Goal: Task Accomplishment & Management: Use online tool/utility

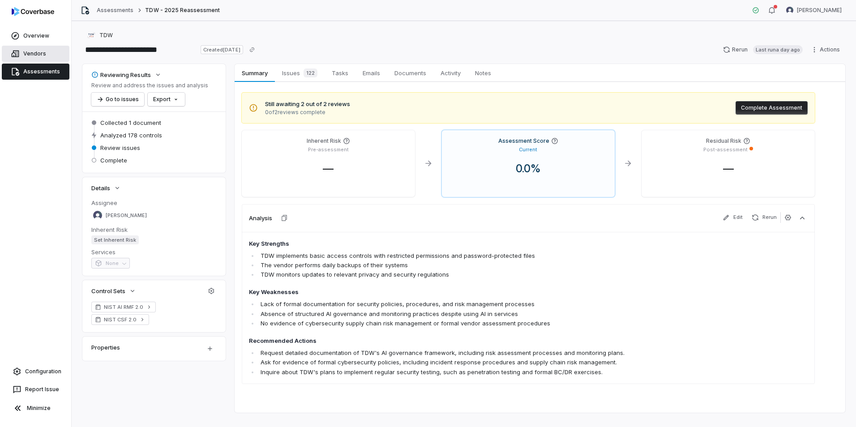
click at [24, 46] on link "Vendors" at bounding box center [36, 54] width 68 height 16
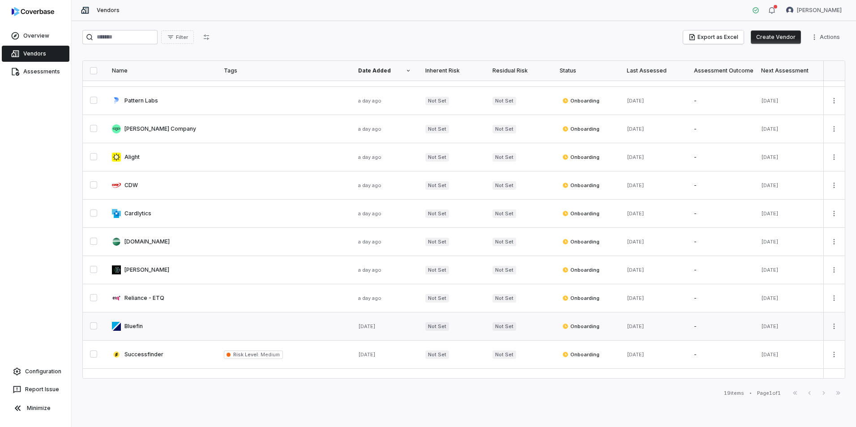
scroll to position [242, 0]
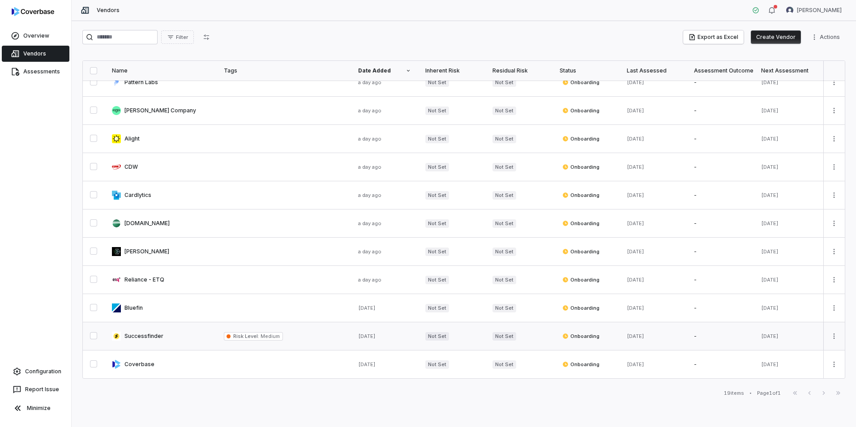
click at [168, 332] on link at bounding box center [161, 336] width 112 height 28
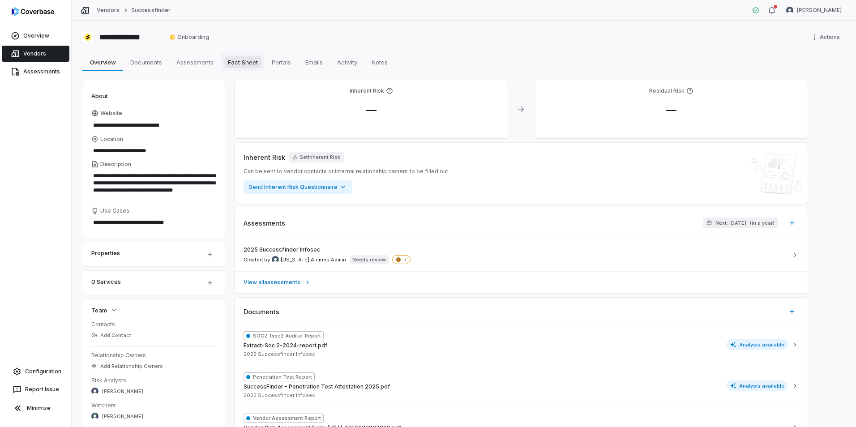
click at [237, 66] on span "Fact Sheet" at bounding box center [242, 62] width 37 height 12
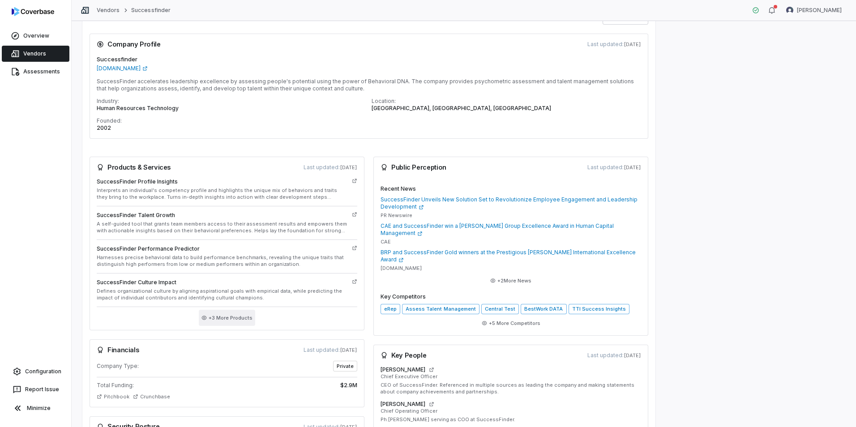
scroll to position [89, 0]
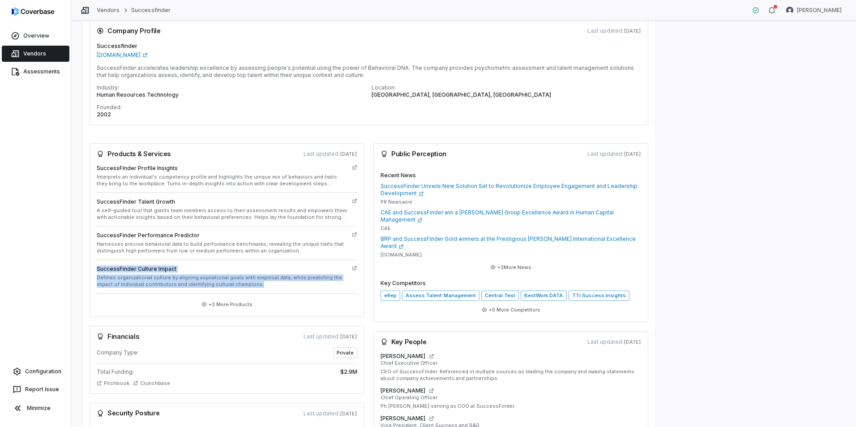
drag, startPoint x: 253, startPoint y: 283, endPoint x: 97, endPoint y: 268, distance: 156.9
click at [97, 268] on div "SuccessFinder Culture Impact Defines organizational culture by aligning aspirat…" at bounding box center [222, 276] width 251 height 22
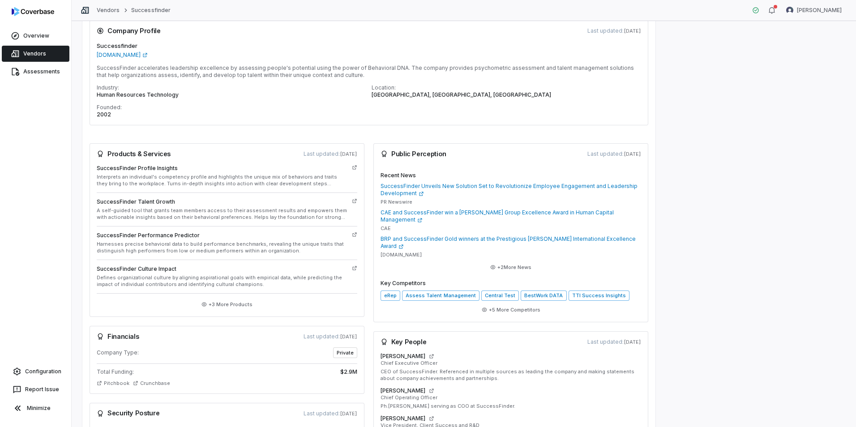
click at [766, 287] on div "**********" at bounding box center [464, 224] width 784 height 406
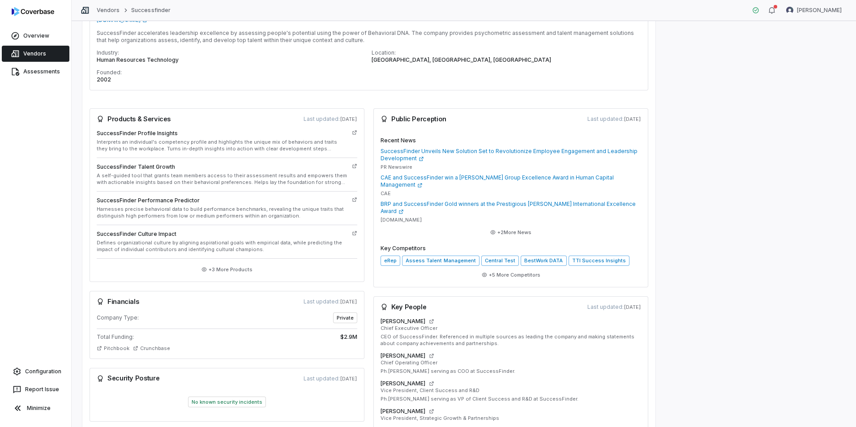
scroll to position [99, 0]
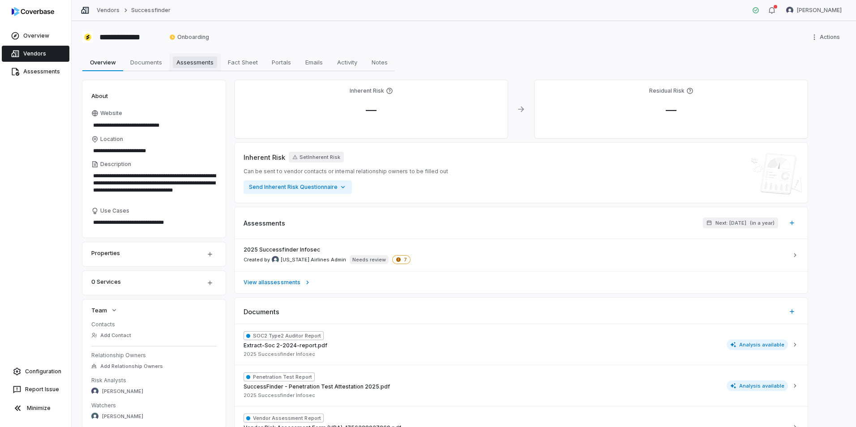
click at [196, 65] on span "Assessments" at bounding box center [195, 62] width 44 height 12
type textarea "*"
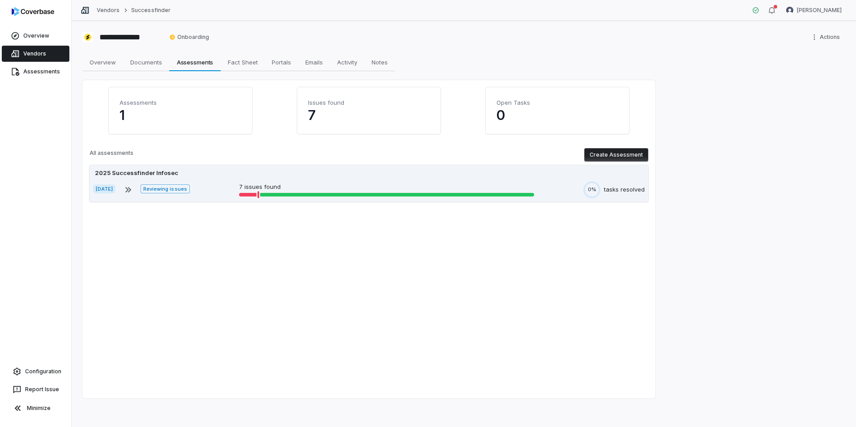
click at [251, 182] on div "[DATE] Reviewing issues 7 issues found 0% tasks resolved" at bounding box center [368, 189] width 551 height 17
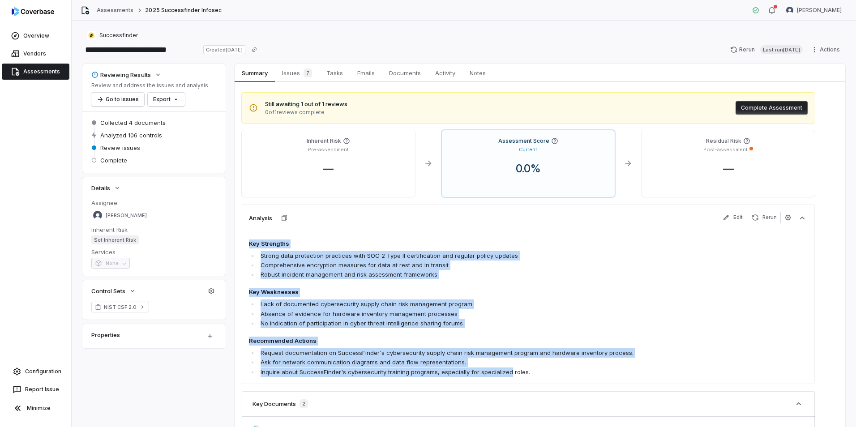
drag, startPoint x: 251, startPoint y: 242, endPoint x: 505, endPoint y: 368, distance: 284.2
click at [505, 368] on span "Key Strengths Strong data protection practices with SOC 2 Type II certification…" at bounding box center [472, 307] width 447 height 137
drag, startPoint x: 505, startPoint y: 368, endPoint x: 589, endPoint y: 296, distance: 110.1
click at [589, 296] on span "Key Strengths Strong data protection practices with SOC 2 Type II certification…" at bounding box center [472, 307] width 447 height 137
click at [554, 323] on li "No indication of participation in cyber threat intelligence sharing forums" at bounding box center [476, 323] width 437 height 9
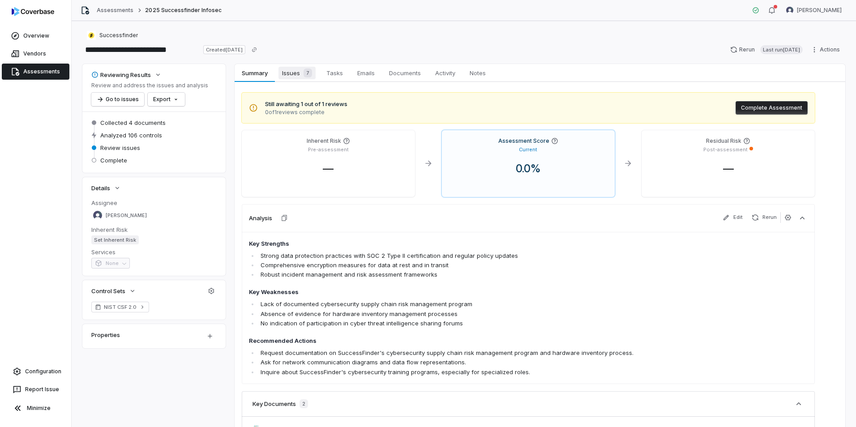
click at [290, 74] on span "Issues 7" at bounding box center [296, 73] width 37 height 13
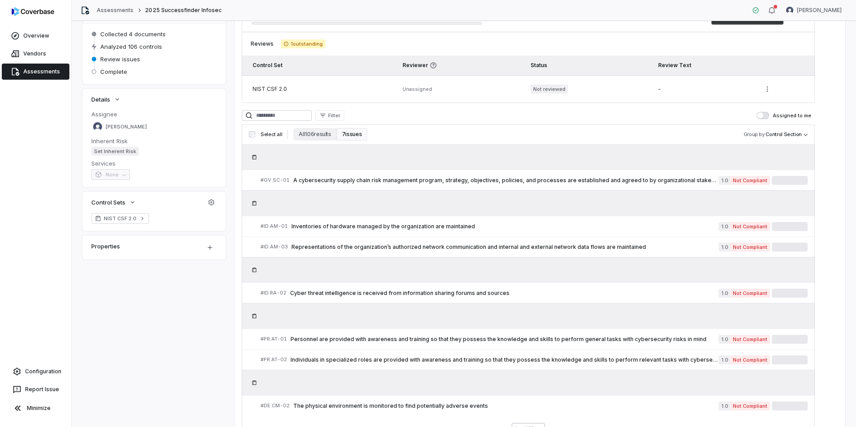
scroll to position [89, 0]
click at [498, 221] on div "# ID.AM-01 Inventories of hardware managed by the organization are maintained" at bounding box center [489, 225] width 458 height 9
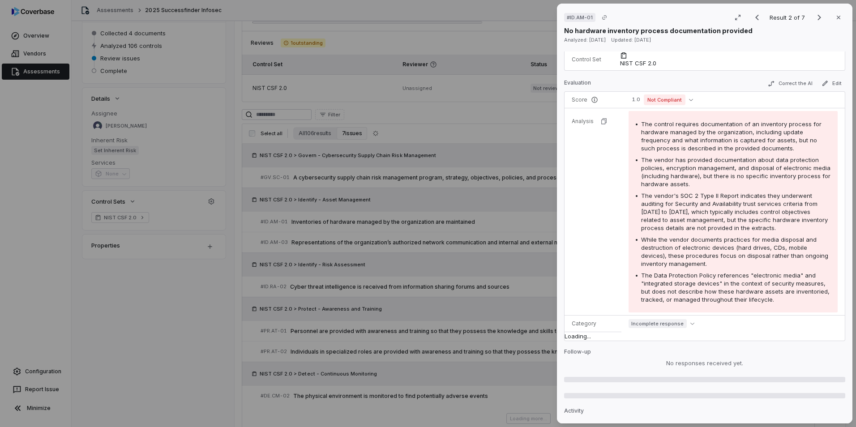
scroll to position [89, 0]
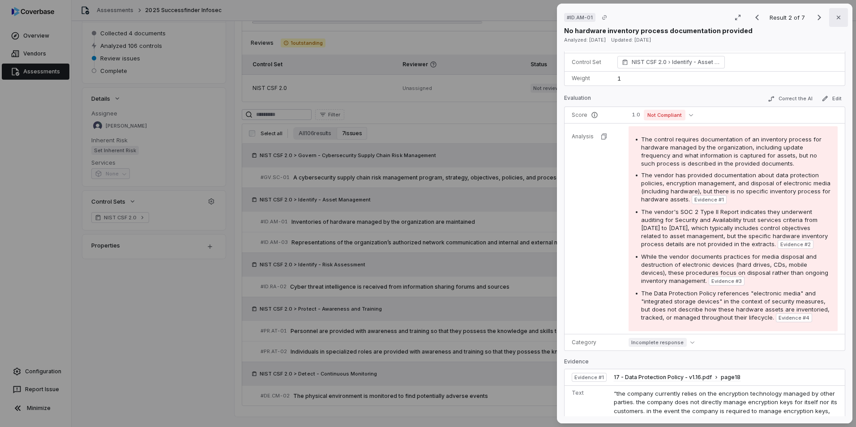
click at [829, 21] on button "Close" at bounding box center [838, 17] width 19 height 19
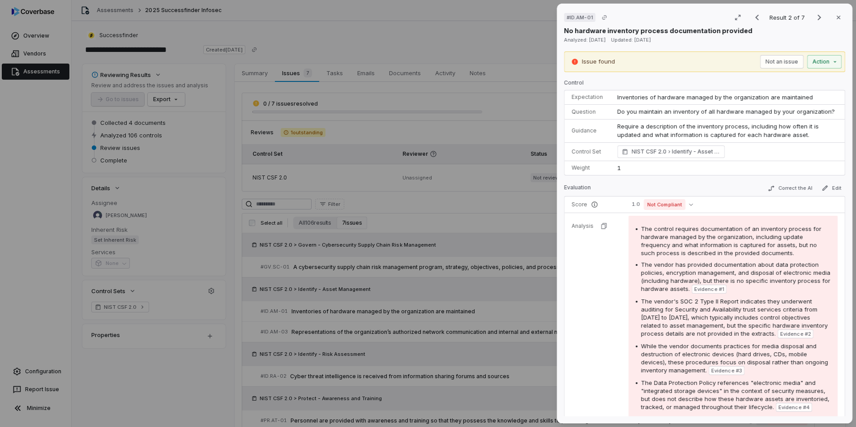
drag, startPoint x: 29, startPoint y: 64, endPoint x: 30, endPoint y: 58, distance: 6.0
click at [29, 64] on div "# ID.AM-01 Result 2 of 7 Close No hardware inventory process documentation prov…" at bounding box center [428, 213] width 856 height 427
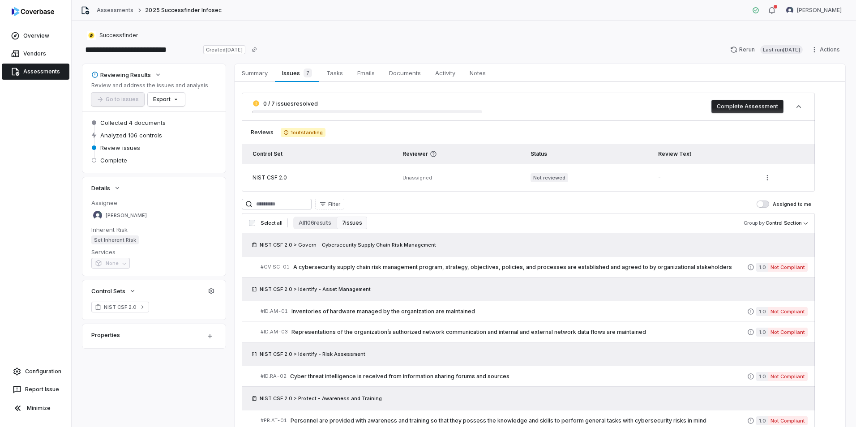
click at [27, 68] on link "Assessments" at bounding box center [36, 72] width 68 height 16
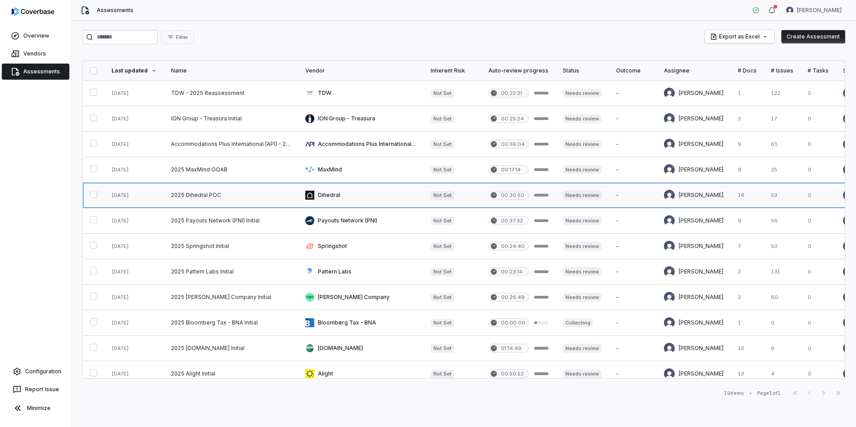
click at [180, 199] on link at bounding box center [231, 195] width 134 height 25
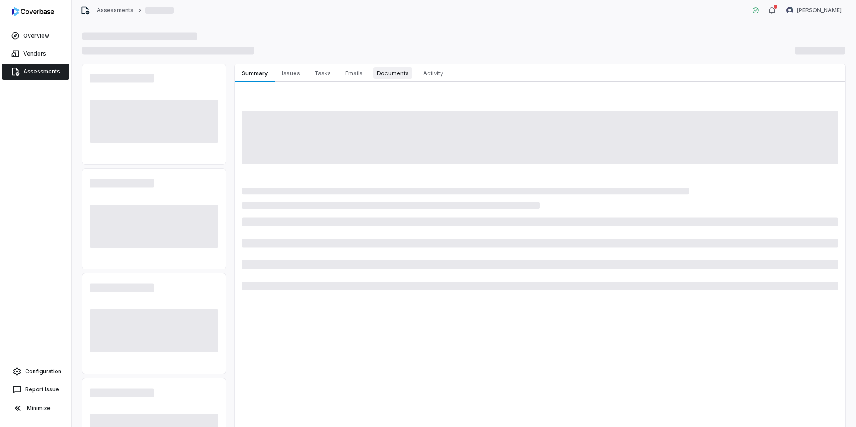
click at [394, 75] on span "Documents" at bounding box center [392, 73] width 39 height 12
click at [395, 74] on span "Documents" at bounding box center [392, 73] width 39 height 12
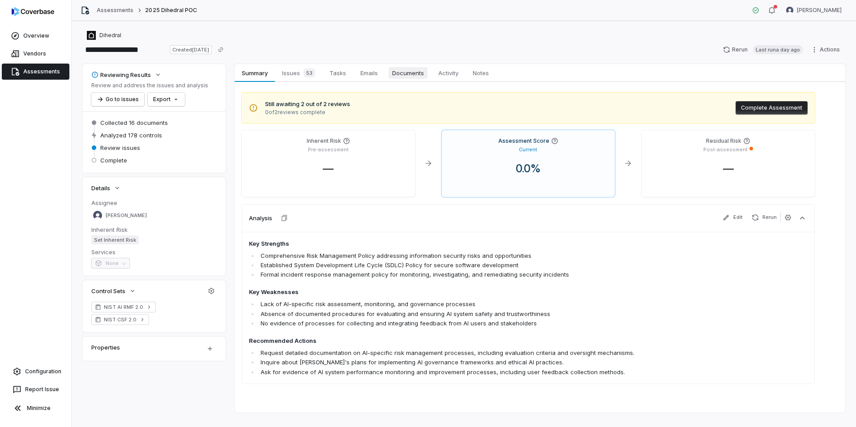
click at [416, 75] on span "Documents" at bounding box center [407, 73] width 39 height 12
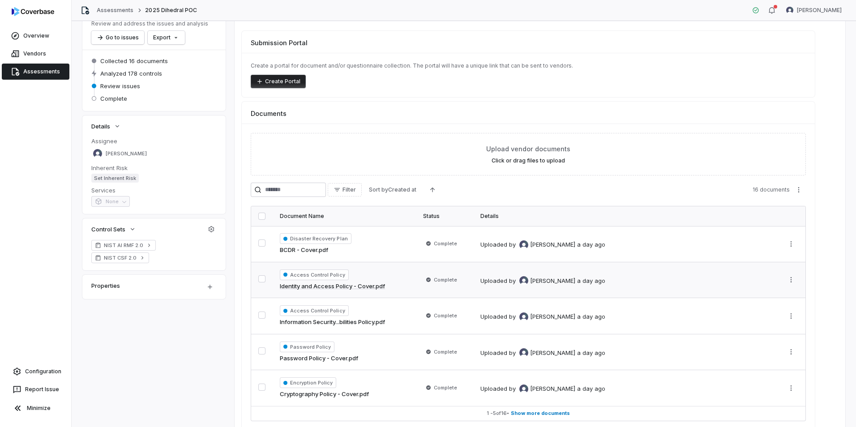
scroll to position [89, 0]
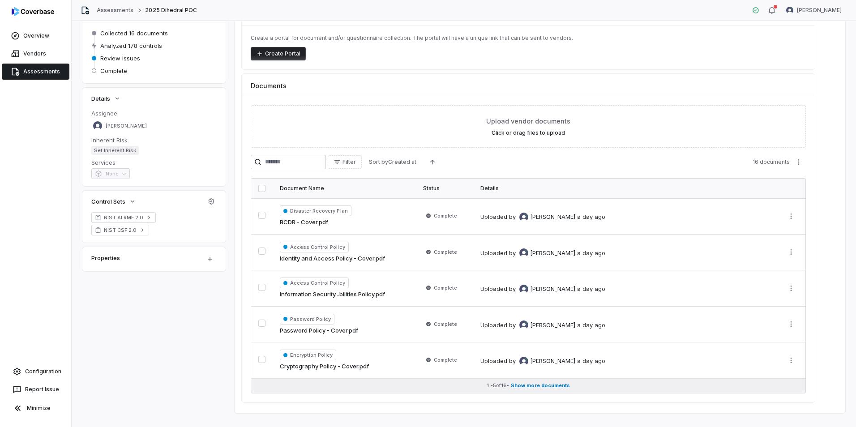
click at [540, 386] on span "Show more documents" at bounding box center [540, 385] width 59 height 7
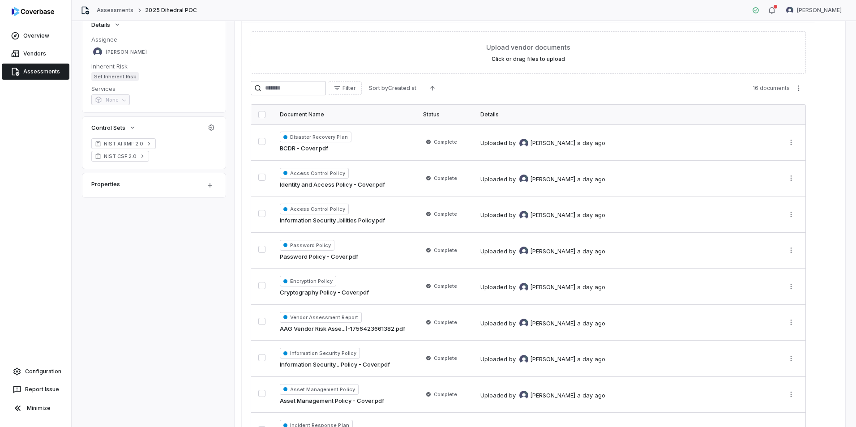
scroll to position [53, 0]
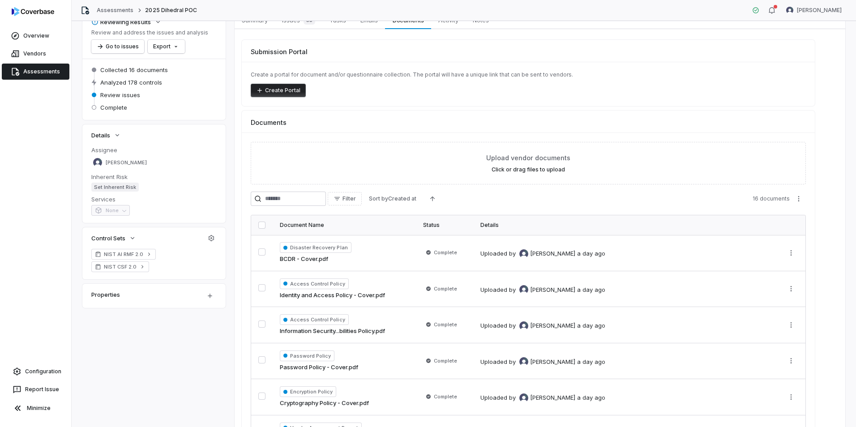
click at [23, 73] on link "Assessments" at bounding box center [36, 72] width 68 height 16
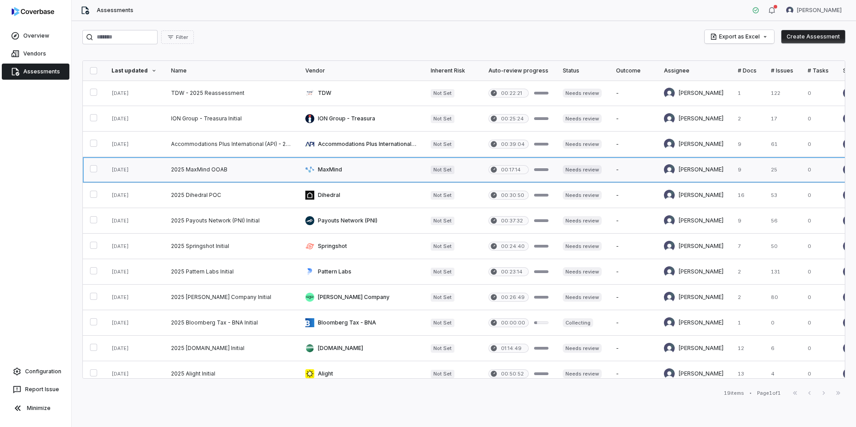
click at [229, 173] on link at bounding box center [231, 169] width 134 height 25
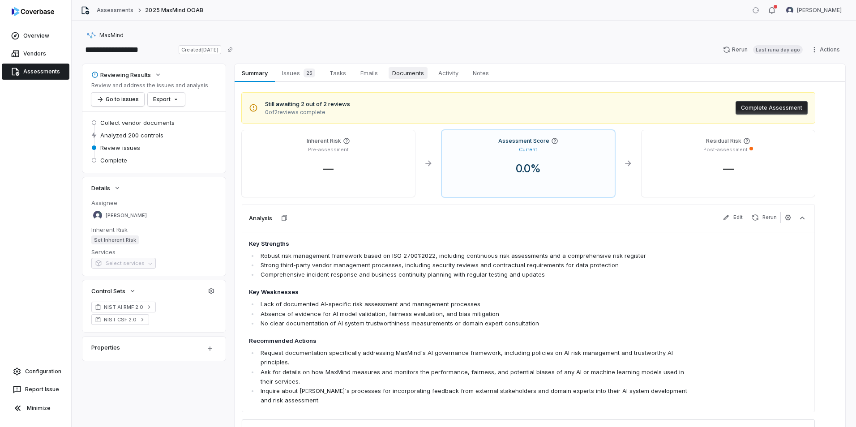
click at [395, 76] on span "Documents" at bounding box center [407, 73] width 39 height 12
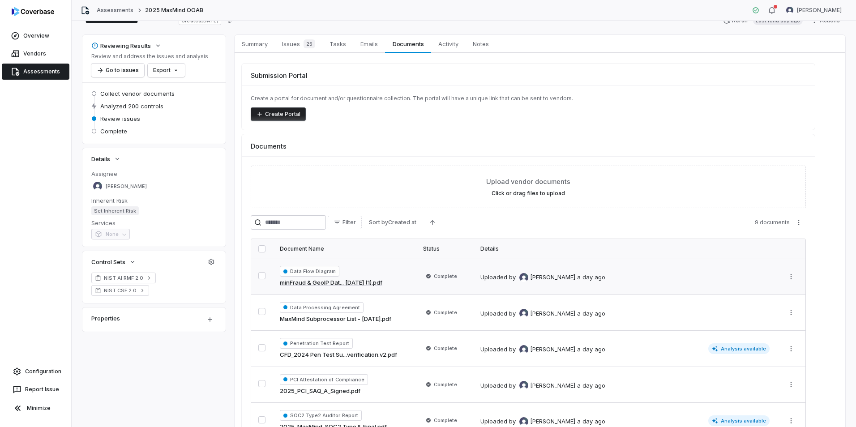
scroll to position [89, 0]
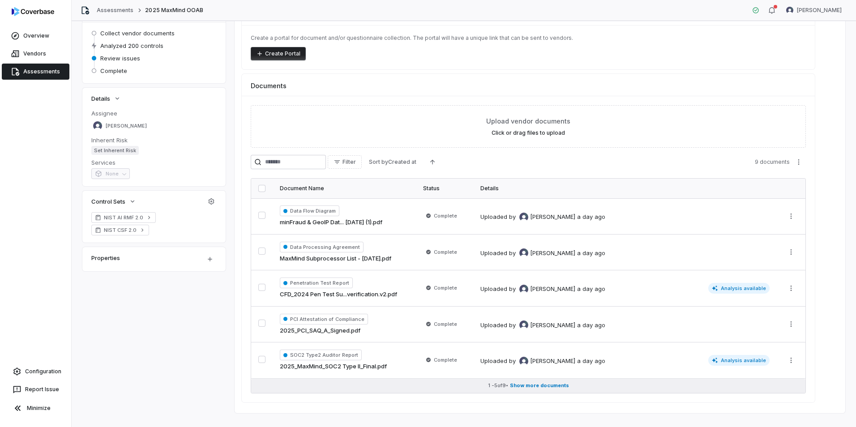
click at [517, 386] on span "Show more documents" at bounding box center [539, 385] width 59 height 7
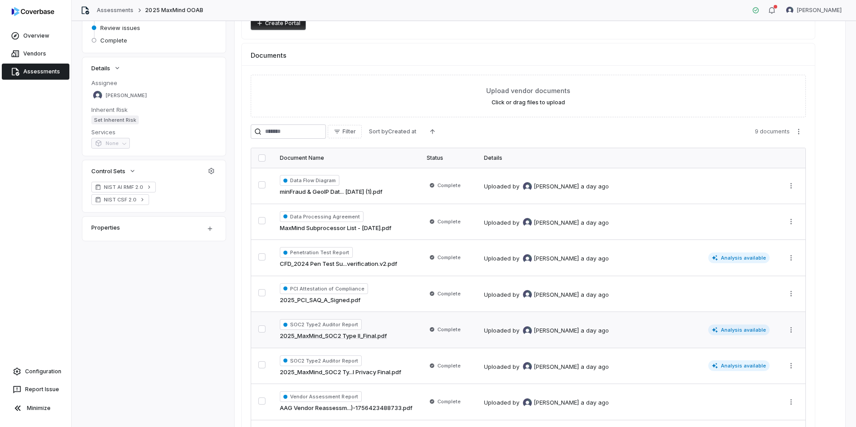
scroll to position [134, 0]
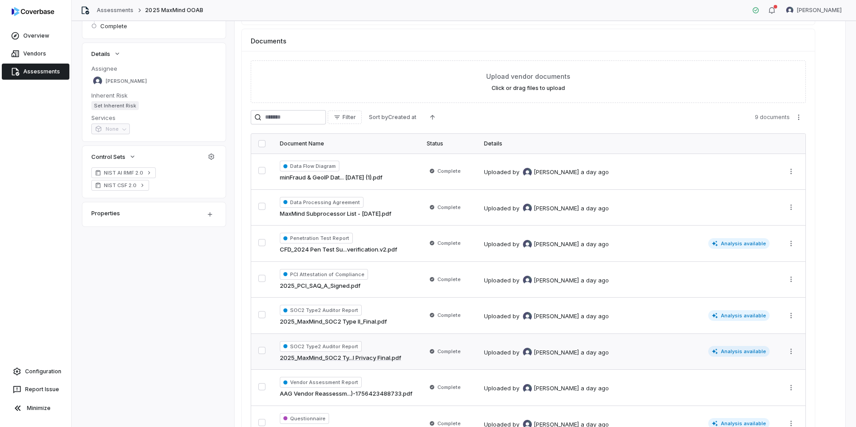
click at [661, 362] on td "Uploaded by Luke Taylor a day ago Analysis available" at bounding box center [627, 351] width 300 height 36
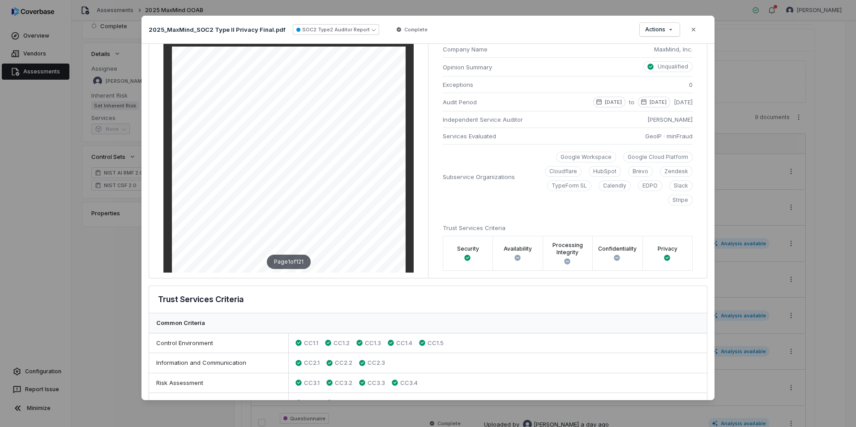
scroll to position [45, 0]
click at [469, 250] on label "Security" at bounding box center [468, 248] width 22 height 7
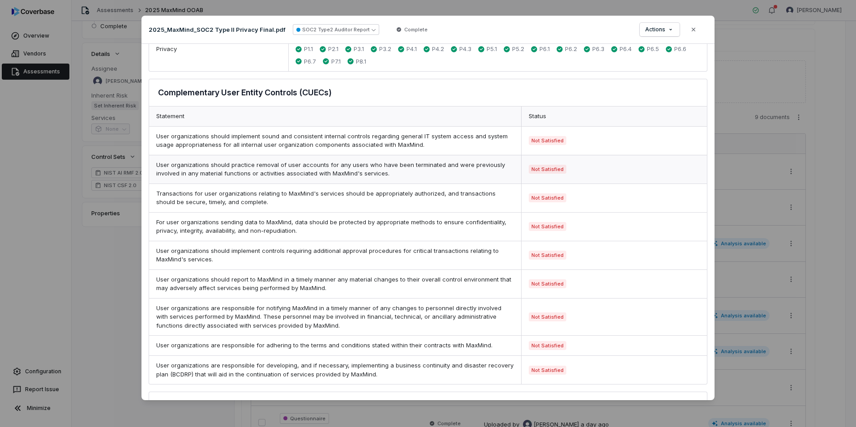
scroll to position [583, 0]
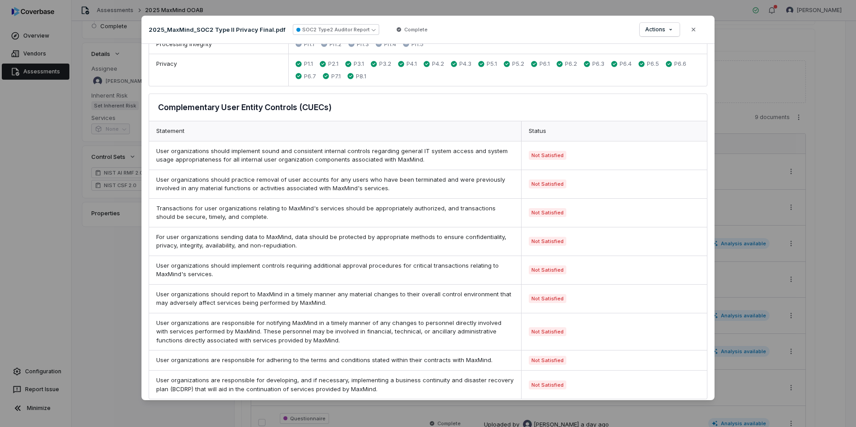
click at [47, 370] on div "Document Preview 2025_MaxMind_SOC2 Type II Privacy Final.pdf SOC2 Type2 Auditor…" at bounding box center [428, 213] width 856 height 424
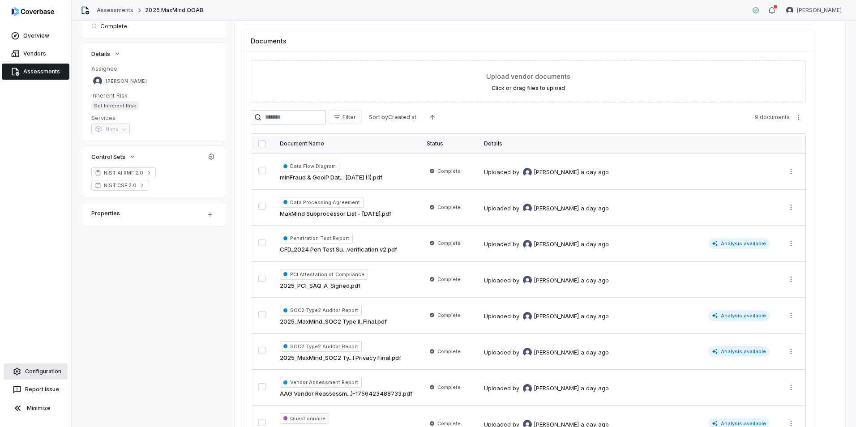
click at [41, 370] on link "Configuration" at bounding box center [36, 371] width 64 height 16
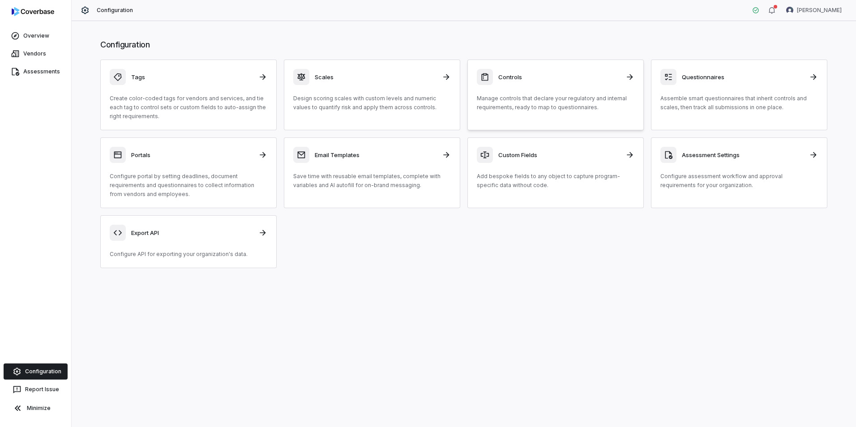
click at [596, 96] on p "Manage controls that declare your regulatory and internal requirements, ready t…" at bounding box center [556, 103] width 158 height 18
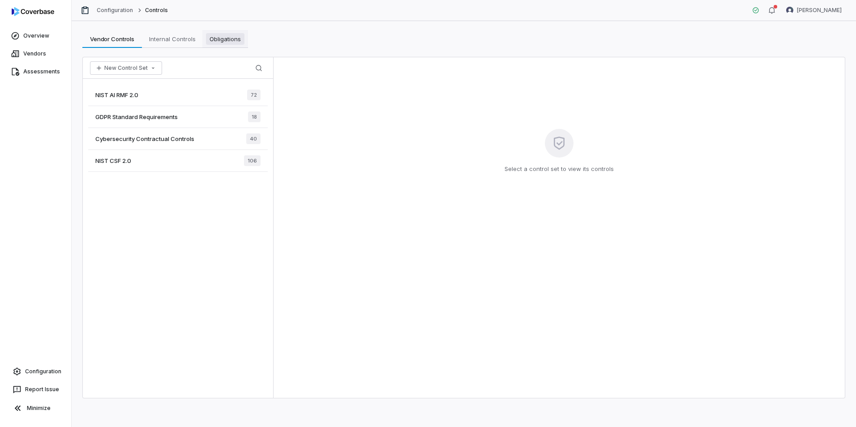
click at [223, 37] on span "Obligations" at bounding box center [225, 39] width 38 height 12
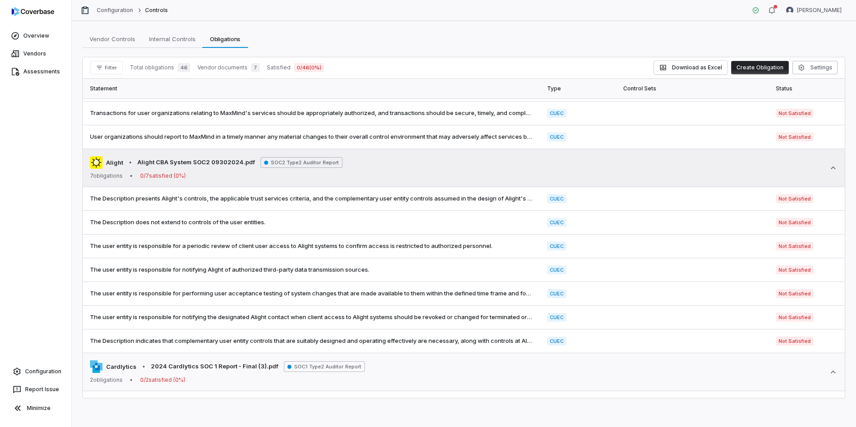
scroll to position [610, 0]
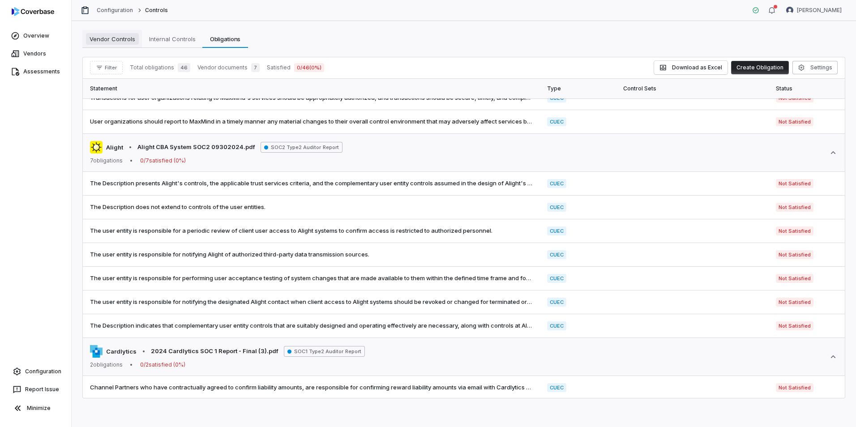
click at [101, 43] on span "Vendor Controls" at bounding box center [112, 39] width 53 height 12
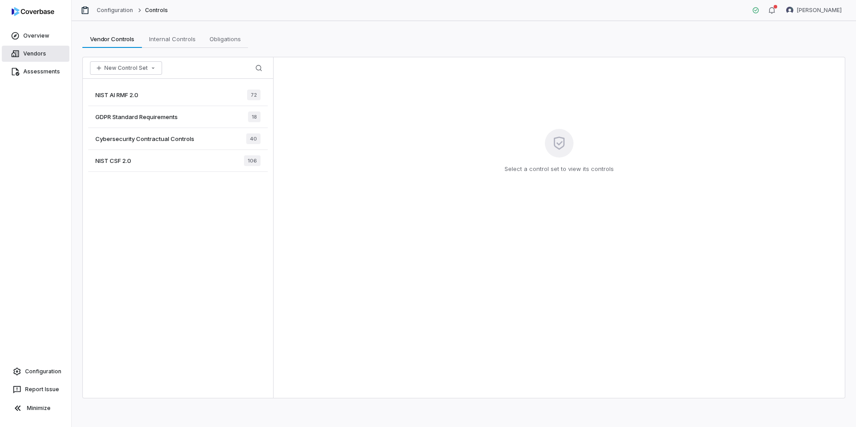
click at [47, 56] on link "Vendors" at bounding box center [36, 54] width 68 height 16
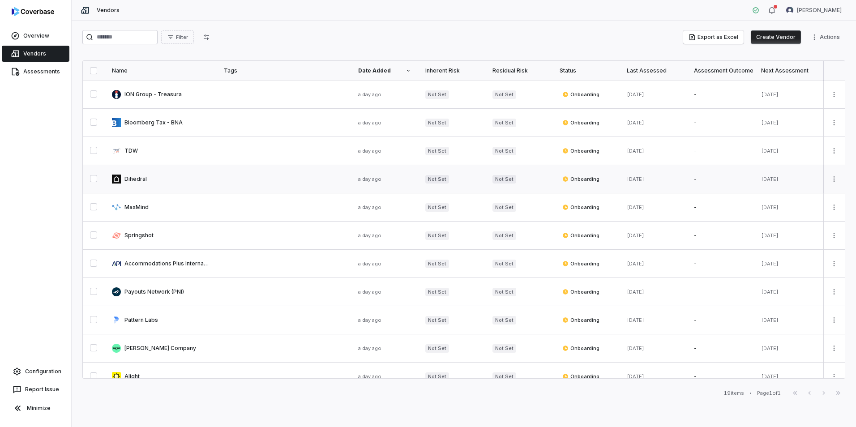
click at [188, 187] on link at bounding box center [161, 179] width 112 height 28
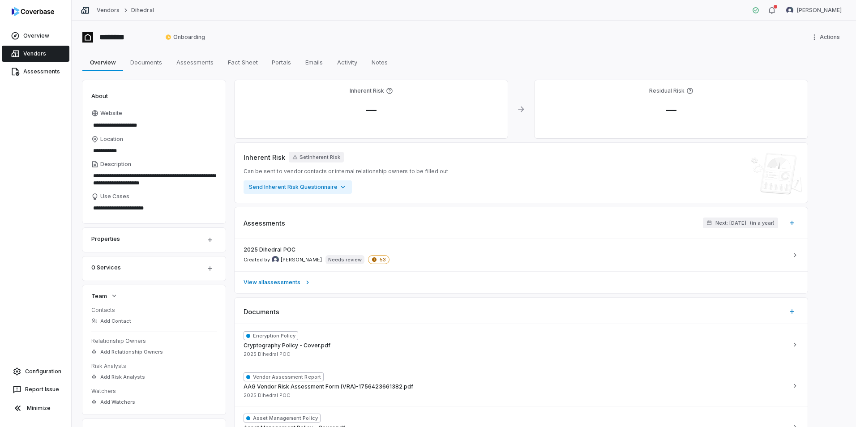
click at [32, 54] on link "Vendors" at bounding box center [36, 54] width 68 height 16
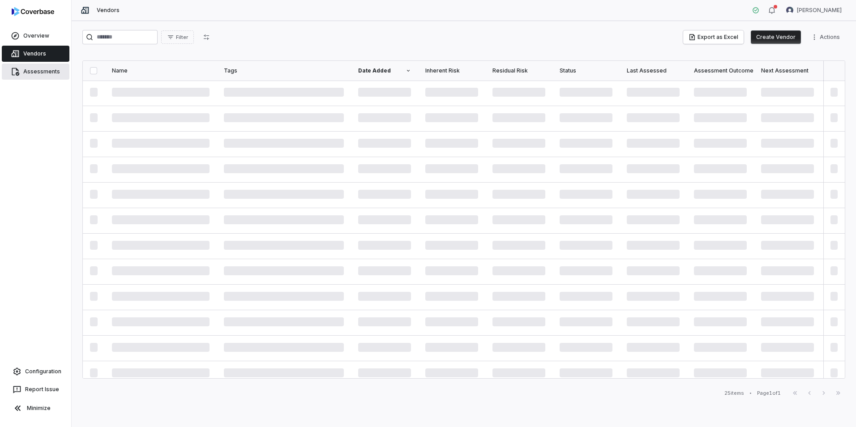
click at [43, 71] on link "Assessments" at bounding box center [36, 72] width 68 height 16
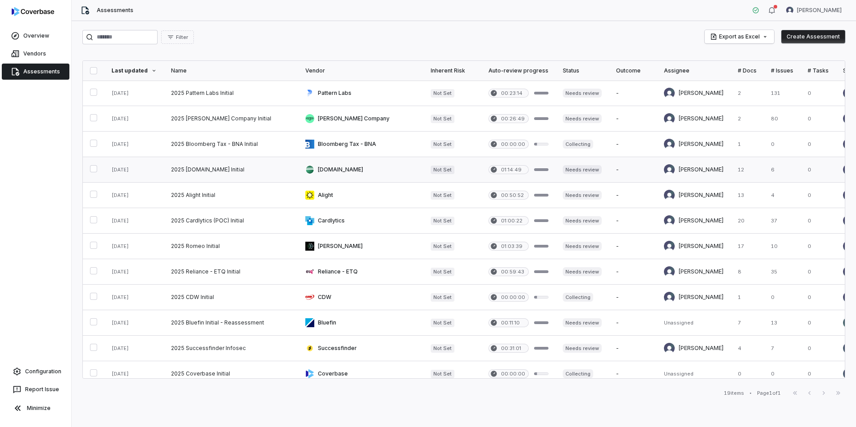
scroll to position [179, 0]
click at [231, 145] on link at bounding box center [231, 143] width 134 height 25
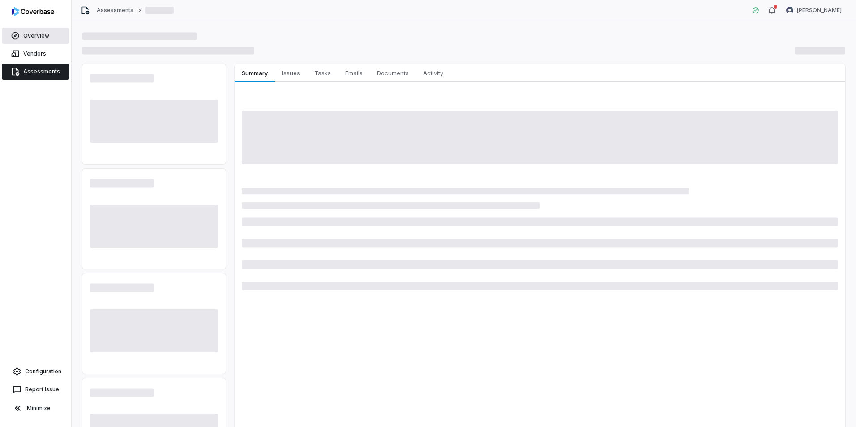
click at [26, 31] on link "Overview" at bounding box center [36, 36] width 68 height 16
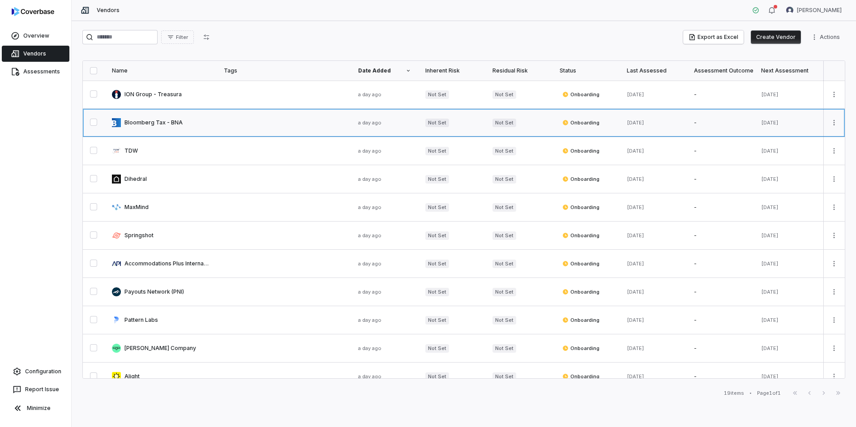
click at [146, 119] on link at bounding box center [161, 123] width 112 height 28
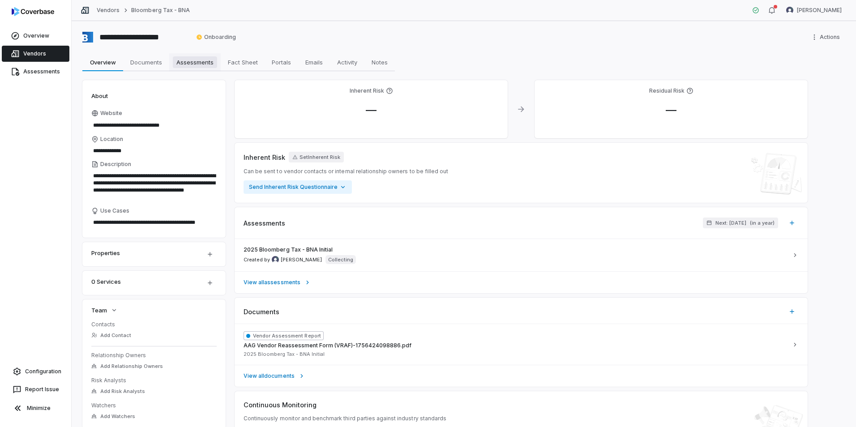
click at [191, 63] on span "Assessments" at bounding box center [195, 62] width 44 height 12
type textarea "*"
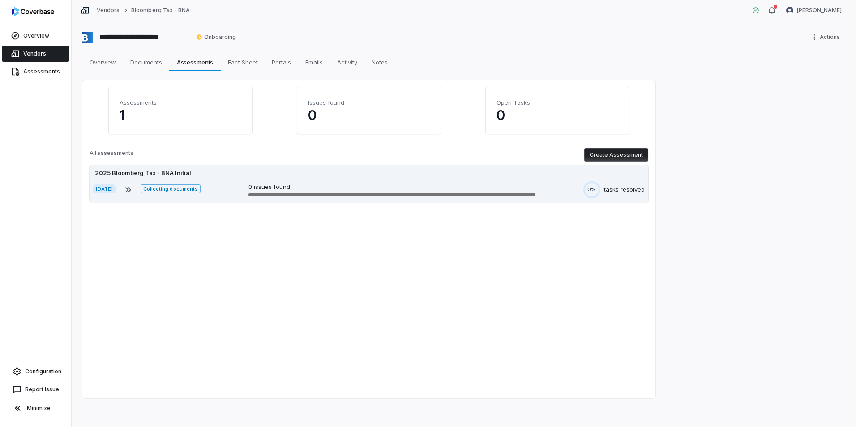
click at [218, 182] on div "Aug 28, 2025 Collecting documents 0 issues found 0% tasks resolved" at bounding box center [368, 189] width 551 height 17
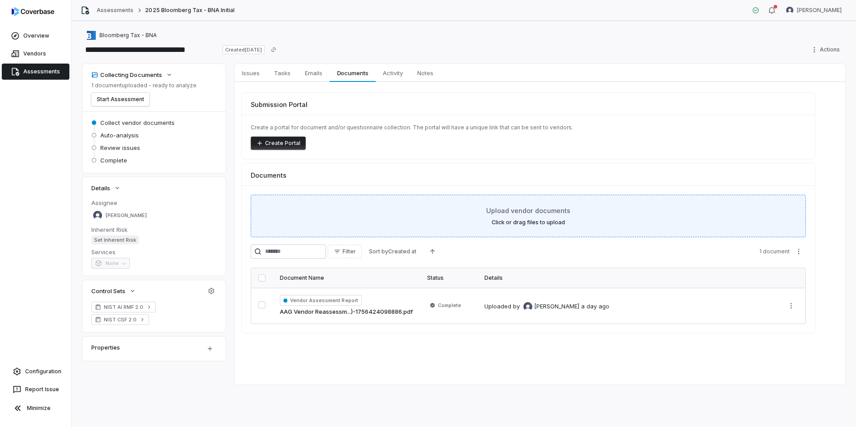
click at [525, 222] on label "Click or drag files to upload" at bounding box center [527, 222] width 73 height 7
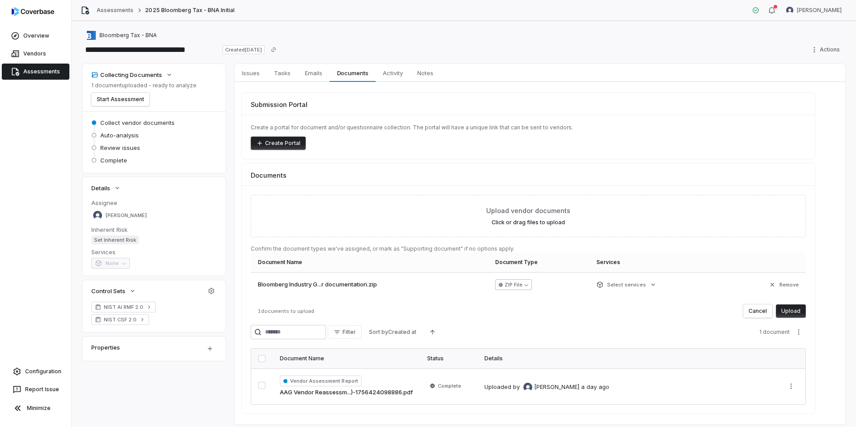
click at [525, 285] on button "ZIP File" at bounding box center [513, 284] width 37 height 11
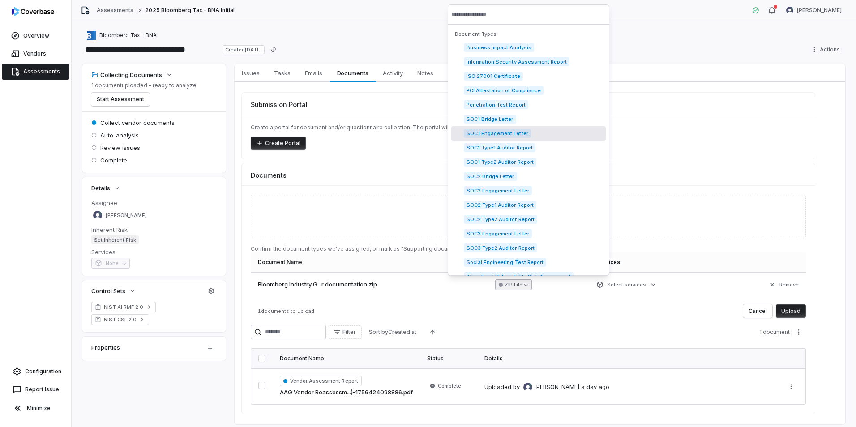
click at [662, 51] on div "**********" at bounding box center [463, 50] width 762 height 14
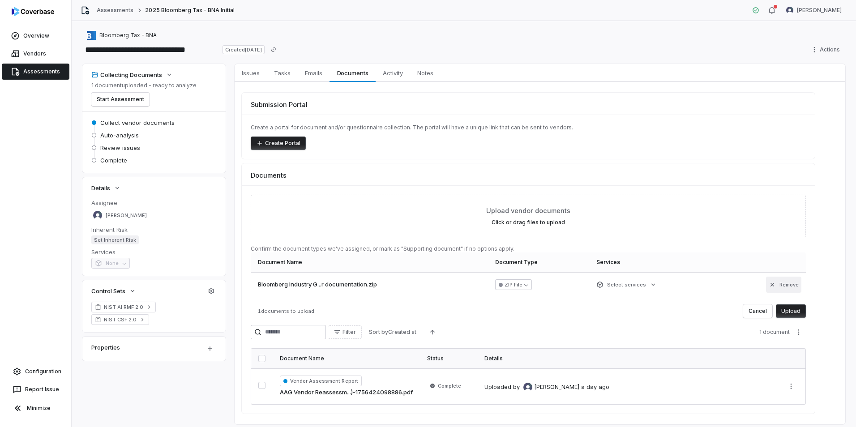
click at [778, 280] on button "Remove" at bounding box center [783, 285] width 35 height 16
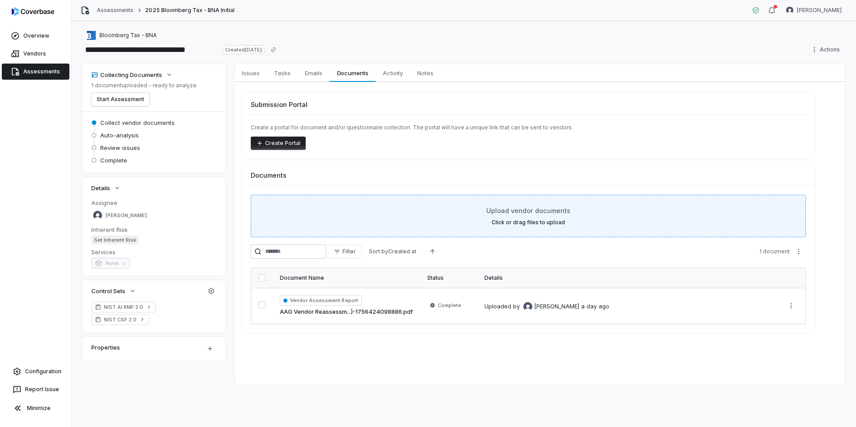
click at [595, 211] on div "Upload vendor documents Click or drag files to upload" at bounding box center [528, 216] width 532 height 20
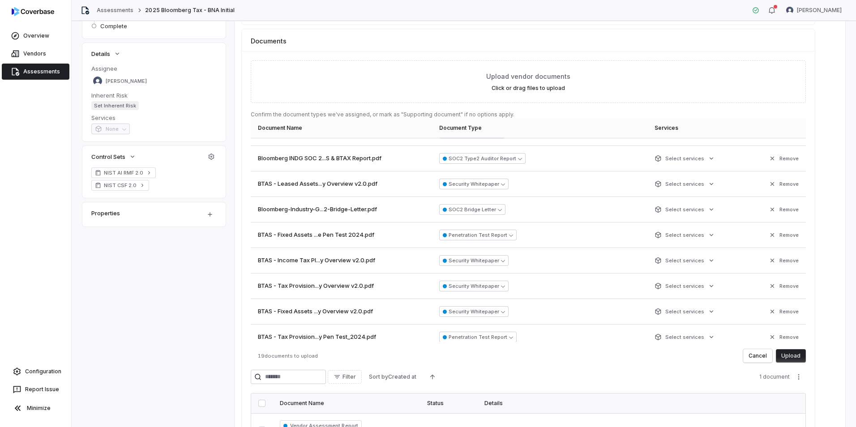
scroll to position [280, 0]
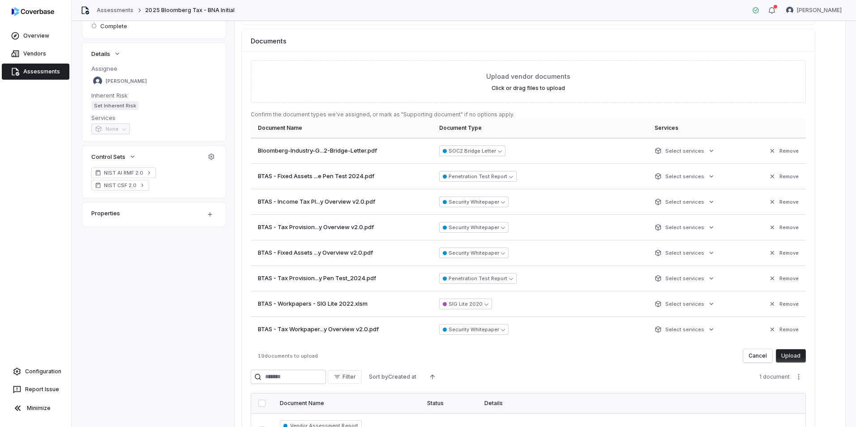
click at [793, 357] on button "Upload" at bounding box center [790, 355] width 30 height 13
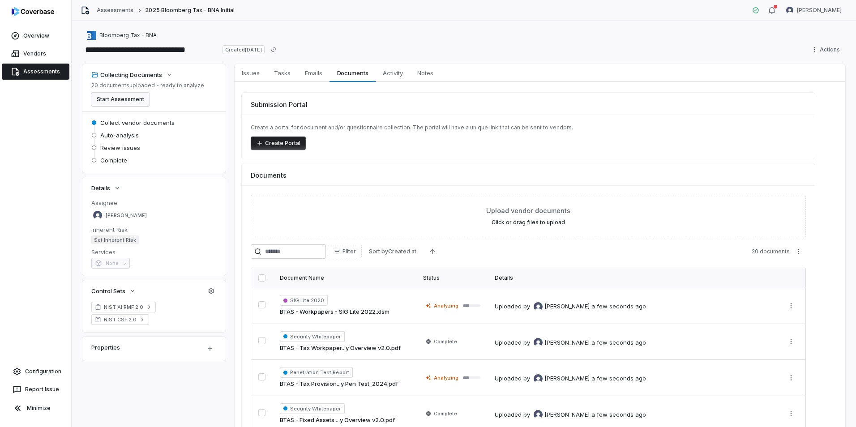
click at [110, 98] on button "Start Assessment" at bounding box center [120, 99] width 58 height 13
click at [398, 336] on div "Security Whitepaper BTAS - Tax Workpaper...y Overview v2.0.pdf" at bounding box center [344, 341] width 129 height 21
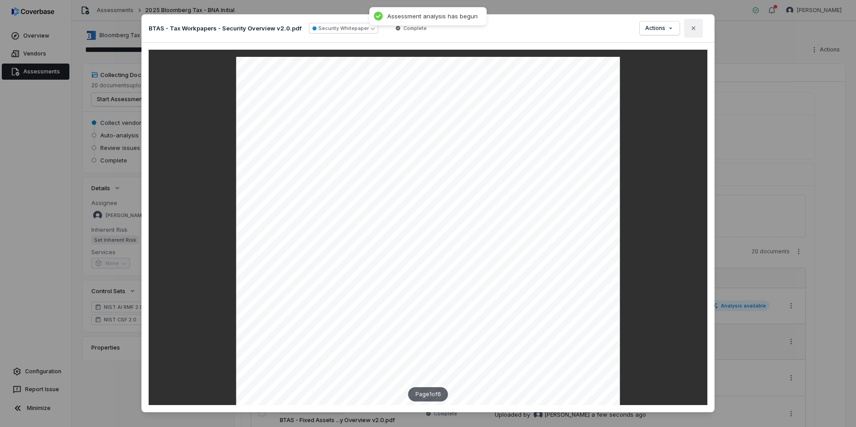
click at [698, 24] on button "Close" at bounding box center [693, 28] width 19 height 19
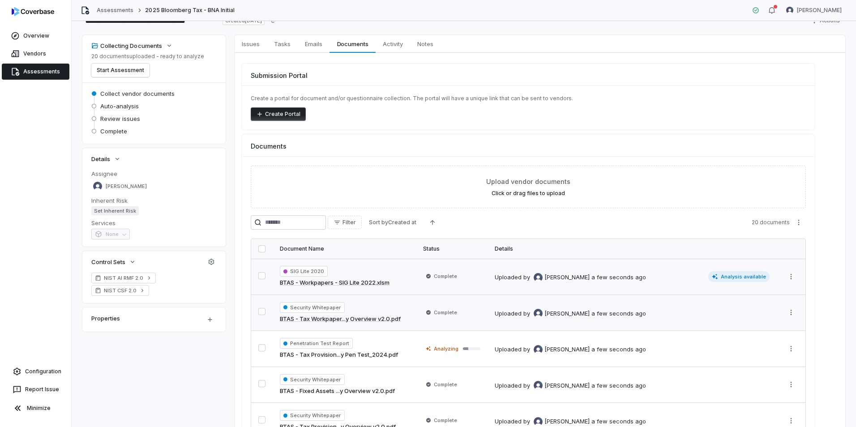
scroll to position [45, 0]
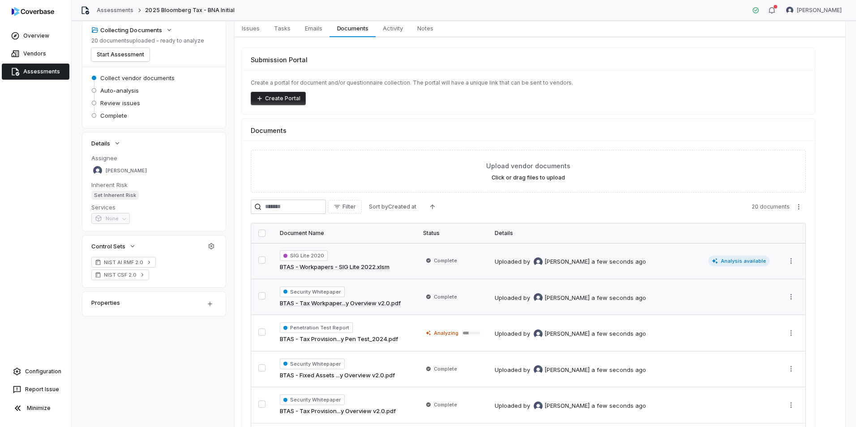
click at [670, 261] on div "Uploaded by Luke Taylor a few seconds ago" at bounding box center [600, 260] width 212 height 11
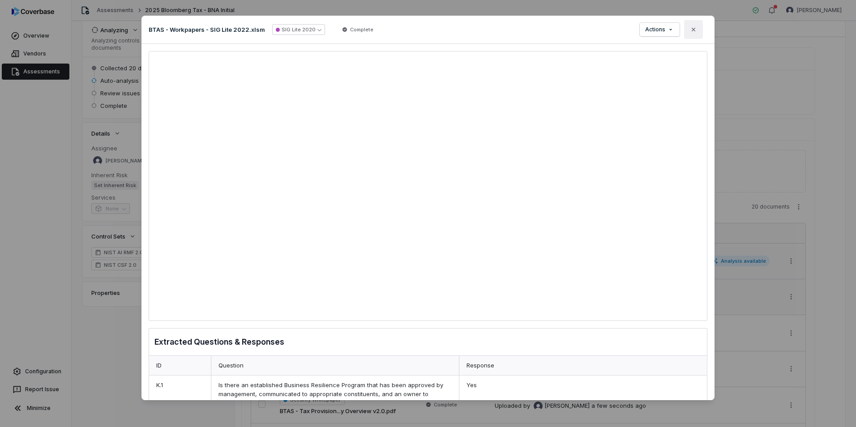
click at [694, 28] on icon "button" at bounding box center [693, 29] width 7 height 7
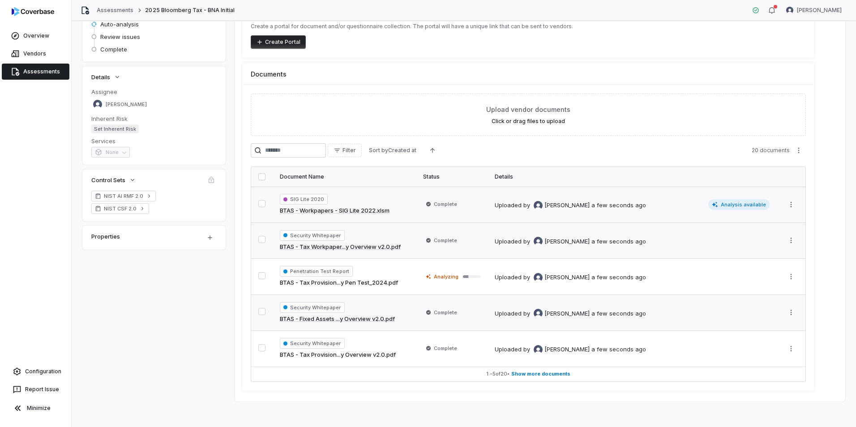
scroll to position [104, 0]
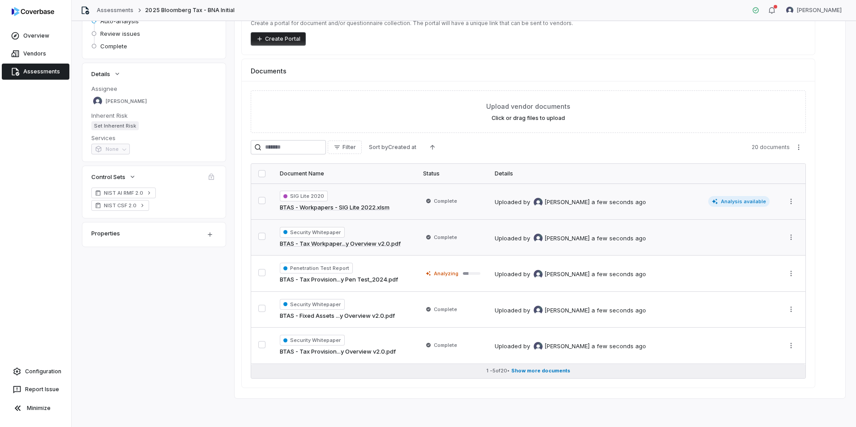
click at [550, 373] on span "Show more documents" at bounding box center [540, 370] width 59 height 7
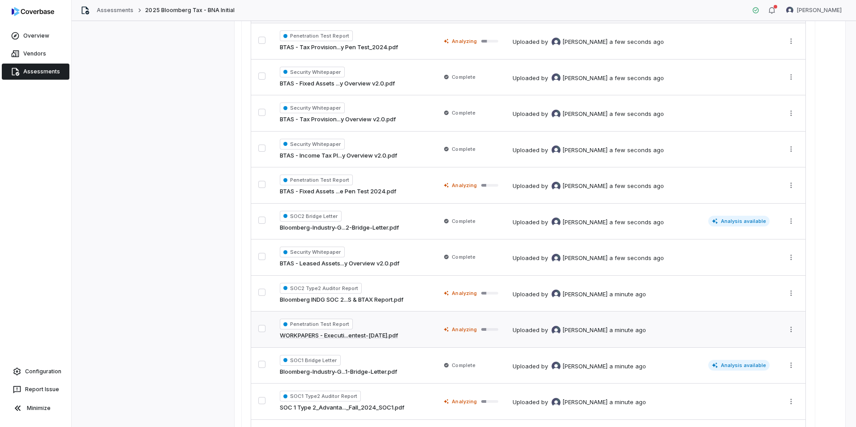
scroll to position [373, 0]
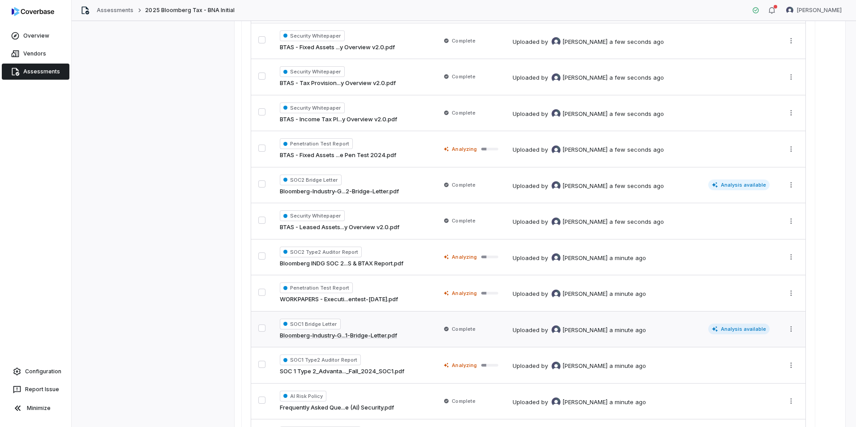
click at [689, 332] on div "Uploaded by Luke Taylor a minute ago" at bounding box center [608, 329] width 193 height 11
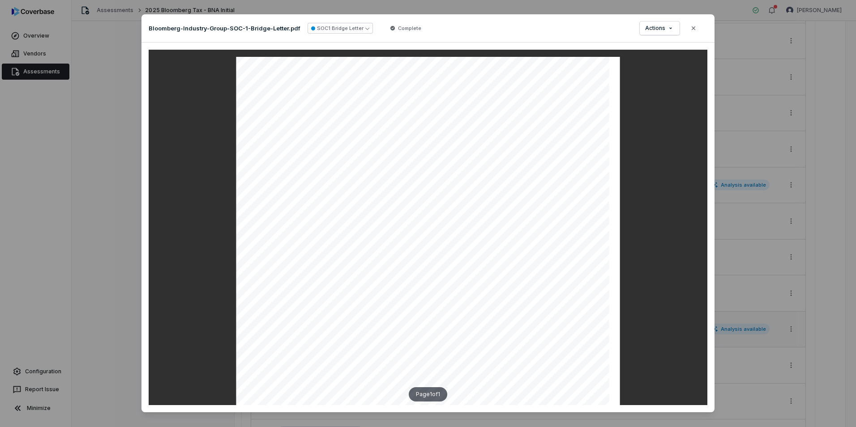
scroll to position [179, 0]
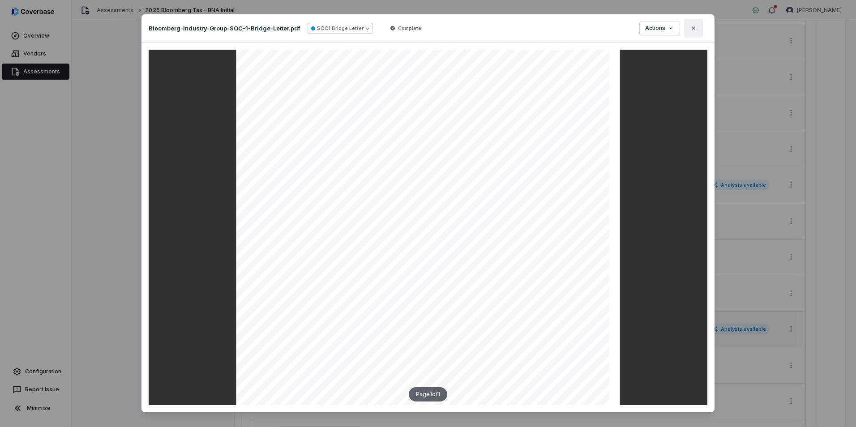
click at [694, 30] on button "Close" at bounding box center [693, 28] width 19 height 19
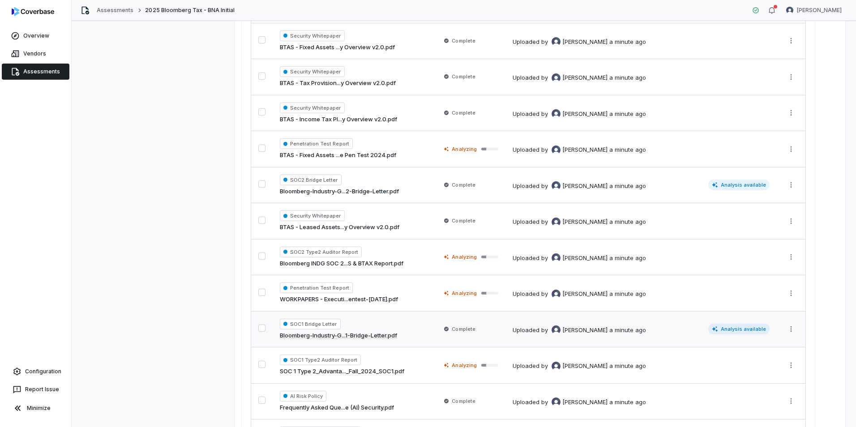
click at [736, 327] on span "Analysis available" at bounding box center [739, 329] width 62 height 11
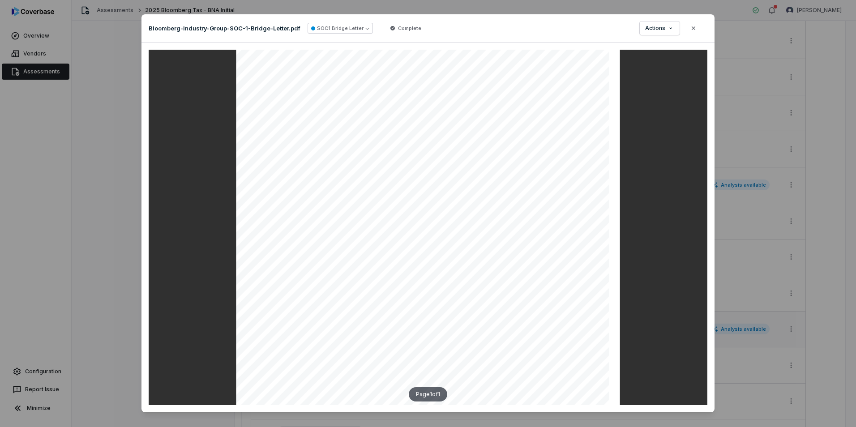
scroll to position [11, 0]
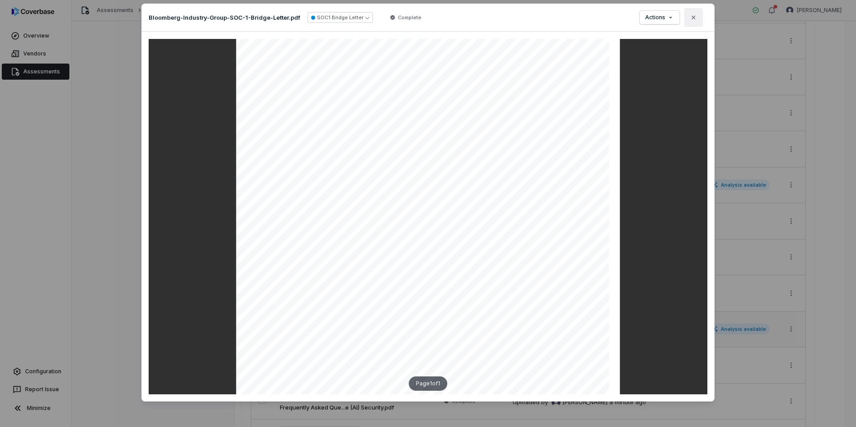
click at [692, 12] on button "Close" at bounding box center [693, 17] width 19 height 19
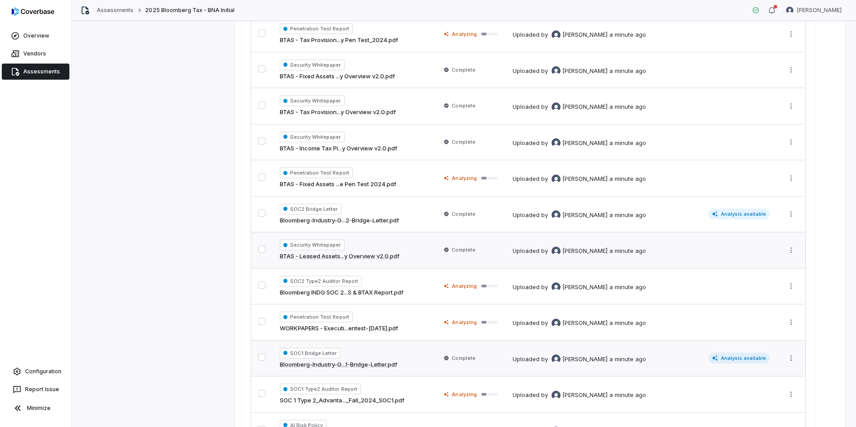
scroll to position [328, 0]
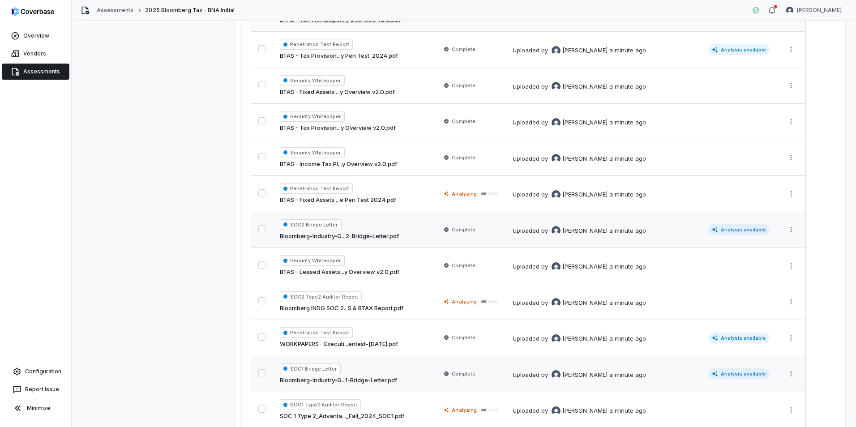
click at [664, 233] on div "Uploaded by Luke Taylor a minute ago" at bounding box center [608, 229] width 193 height 11
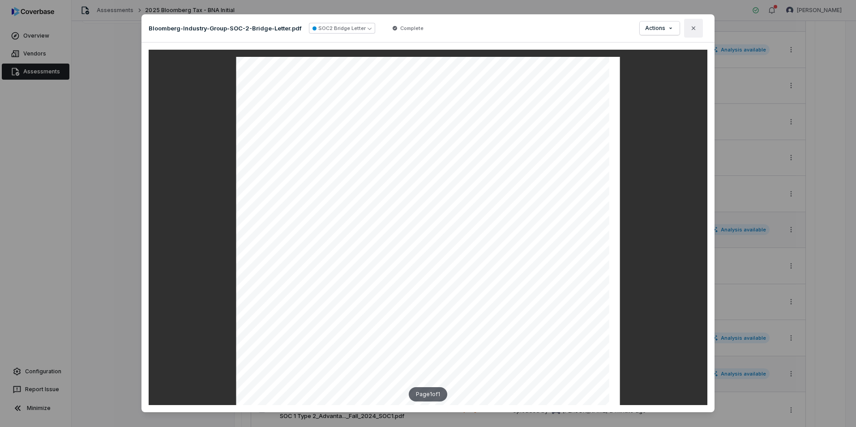
click at [693, 27] on icon "button" at bounding box center [693, 28] width 7 height 7
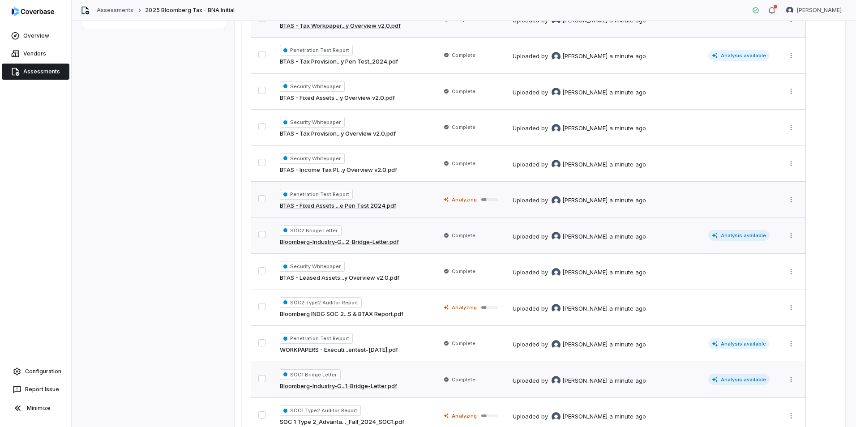
scroll to position [328, 0]
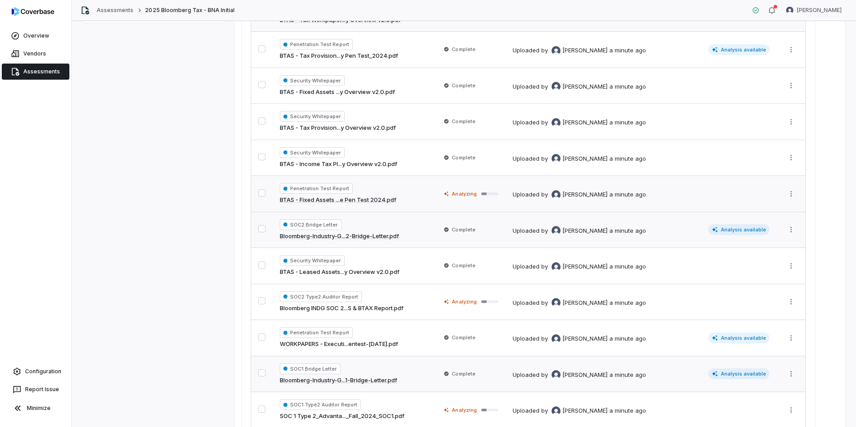
click at [715, 190] on div "Uploaded by Luke Taylor a minute ago" at bounding box center [639, 193] width 255 height 11
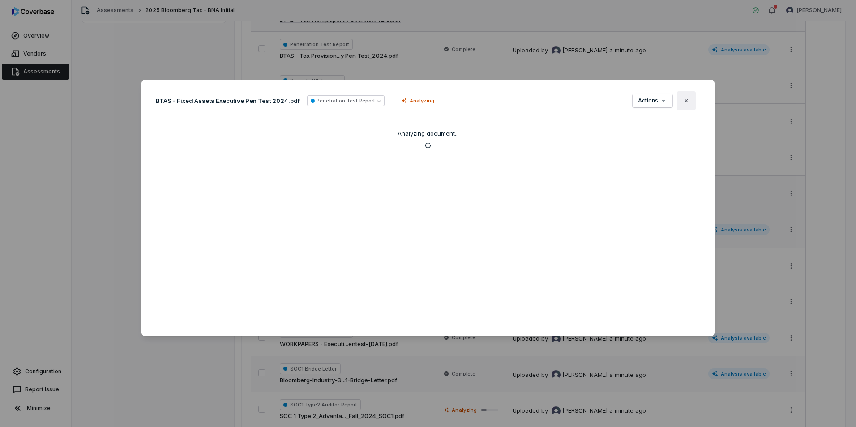
click at [686, 100] on button "Close" at bounding box center [686, 100] width 19 height 19
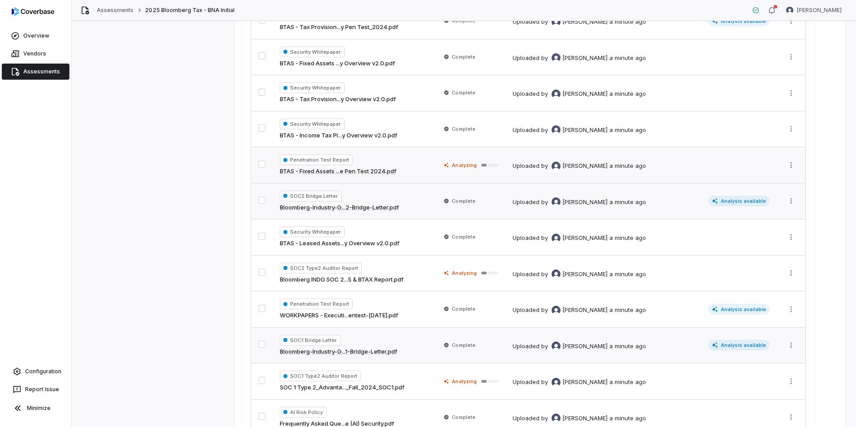
scroll to position [328, 0]
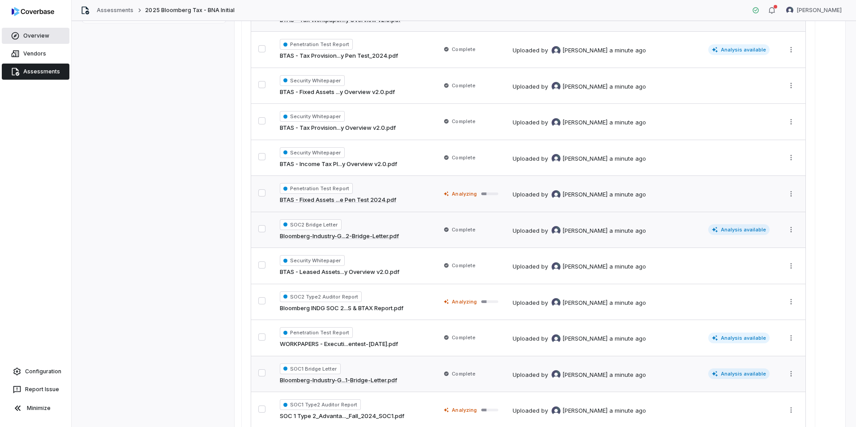
click at [19, 34] on icon at bounding box center [15, 35] width 9 height 9
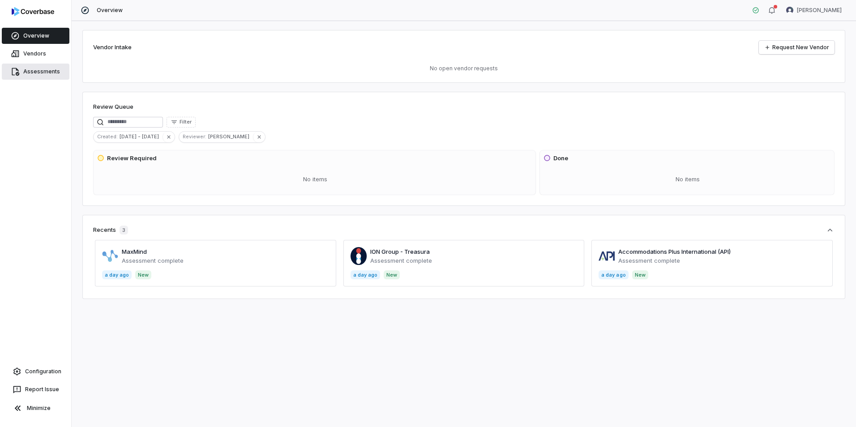
click at [36, 68] on link "Assessments" at bounding box center [36, 72] width 68 height 16
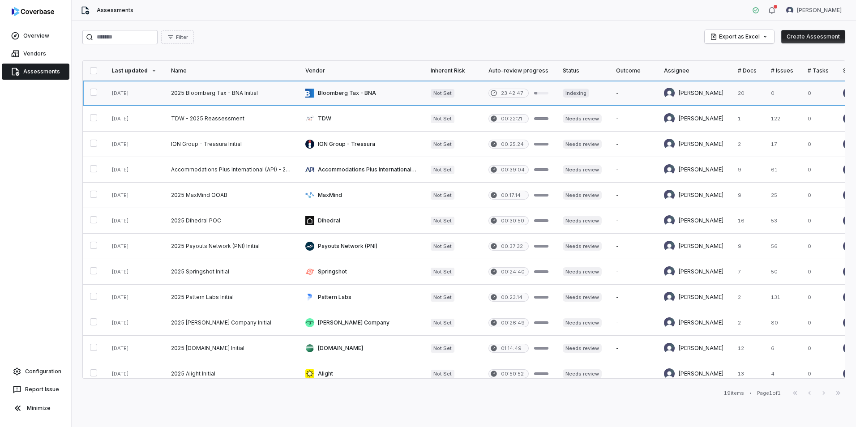
click at [258, 93] on link at bounding box center [231, 93] width 134 height 25
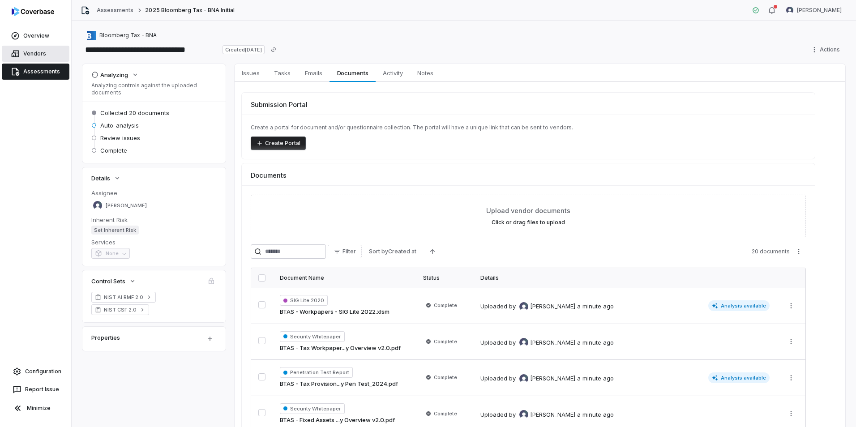
click at [27, 52] on link "Vendors" at bounding box center [36, 54] width 68 height 16
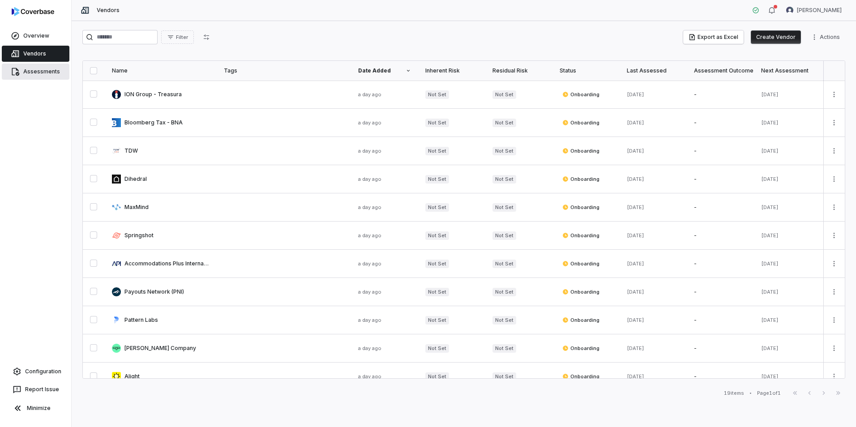
click at [28, 72] on link "Assessments" at bounding box center [36, 72] width 68 height 16
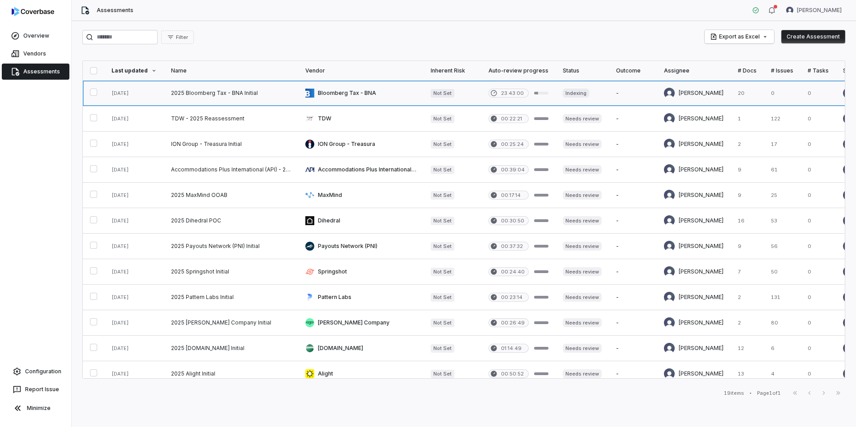
click at [507, 92] on link at bounding box center [518, 93] width 74 height 25
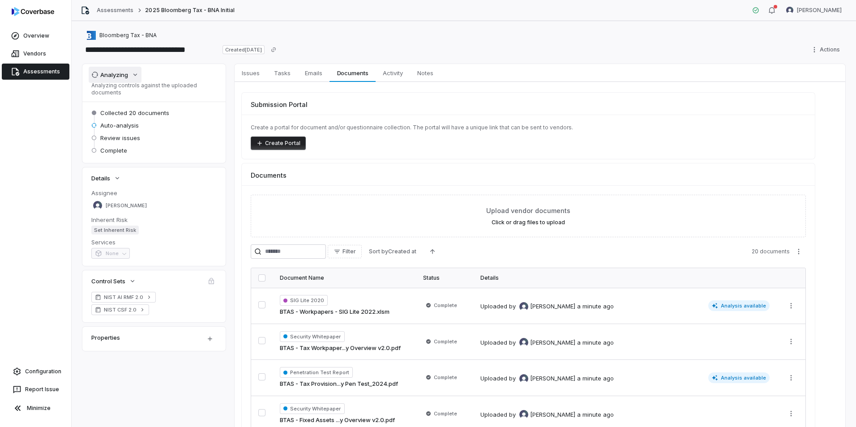
click at [130, 78] on button "Analyzing" at bounding box center [115, 75] width 53 height 16
click at [808, 48] on html "**********" at bounding box center [428, 213] width 856 height 427
click at [690, 76] on html "**********" at bounding box center [428, 213] width 856 height 427
click at [42, 32] on link "Overview" at bounding box center [36, 36] width 68 height 16
